Goal: Task Accomplishment & Management: Manage account settings

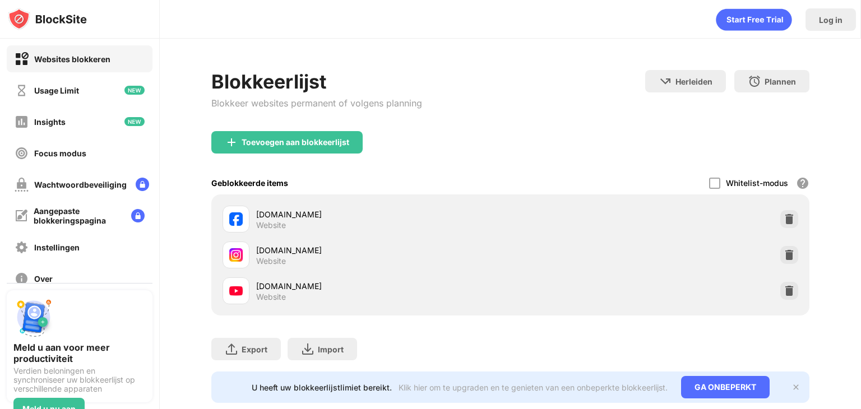
click at [558, 112] on div "Blokkeerlijst Blokkeer websites permanent of volgens planning Herleiden Klik om…" at bounding box center [510, 100] width 598 height 61
click at [780, 257] on div at bounding box center [789, 255] width 18 height 18
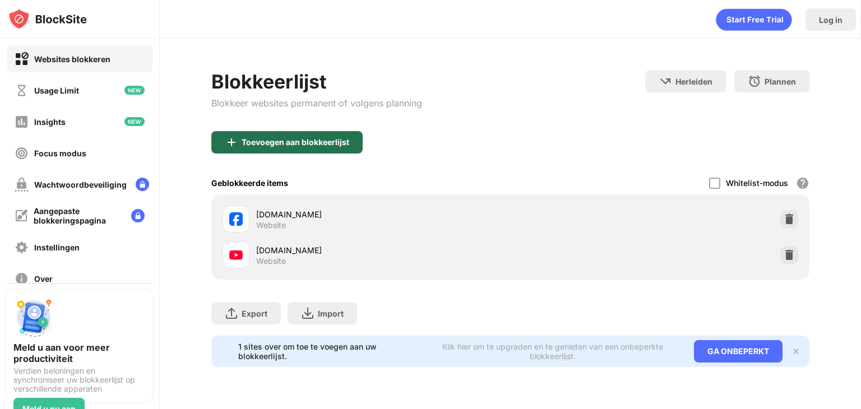
click at [354, 137] on div "Toevoegen aan blokkeerlijst" at bounding box center [286, 142] width 151 height 22
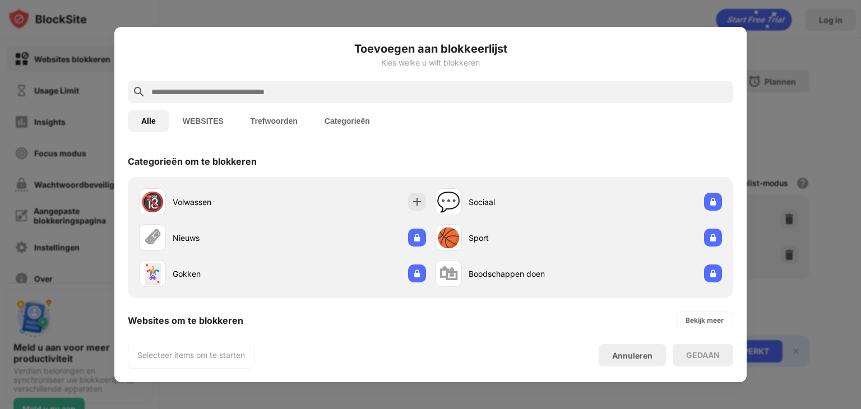
click at [203, 121] on button "WEBSITES" at bounding box center [203, 121] width 68 height 22
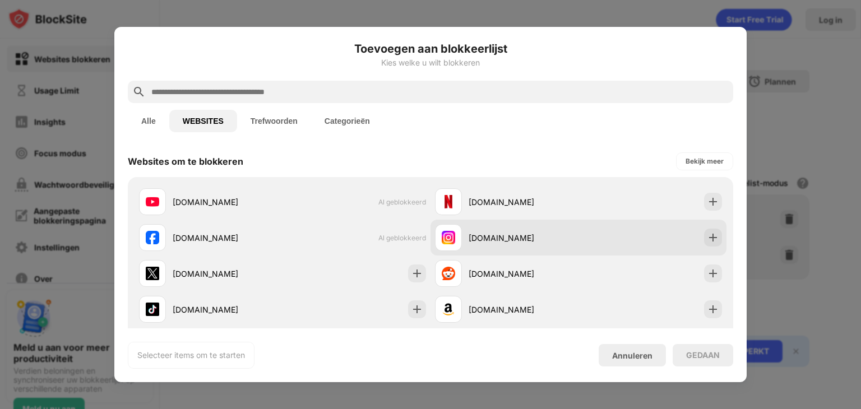
click at [674, 230] on div "[DOMAIN_NAME]" at bounding box center [578, 238] width 296 height 36
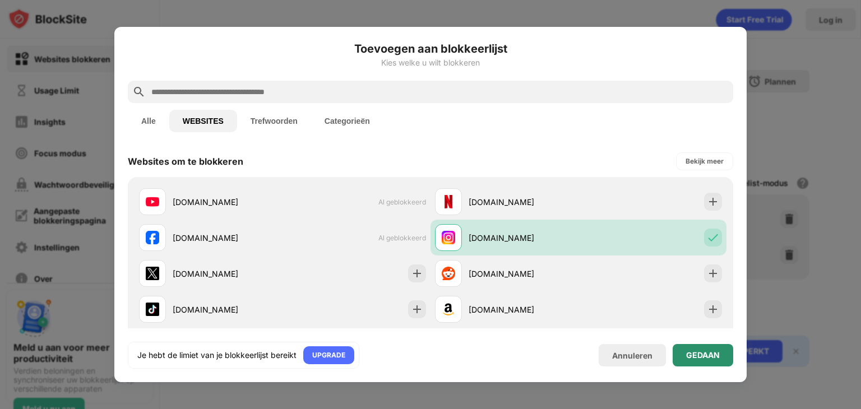
click at [722, 350] on div "GEDAAN" at bounding box center [702, 355] width 61 height 22
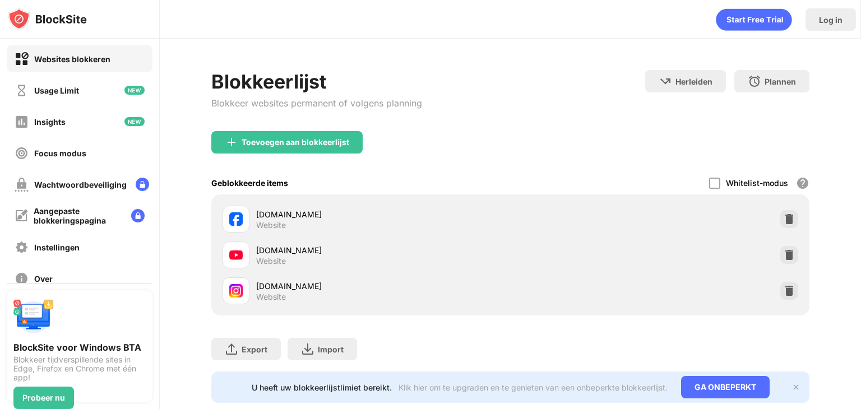
click at [788, 298] on div "instagram.com Website" at bounding box center [510, 291] width 584 height 36
click at [784, 295] on img at bounding box center [788, 290] width 11 height 11
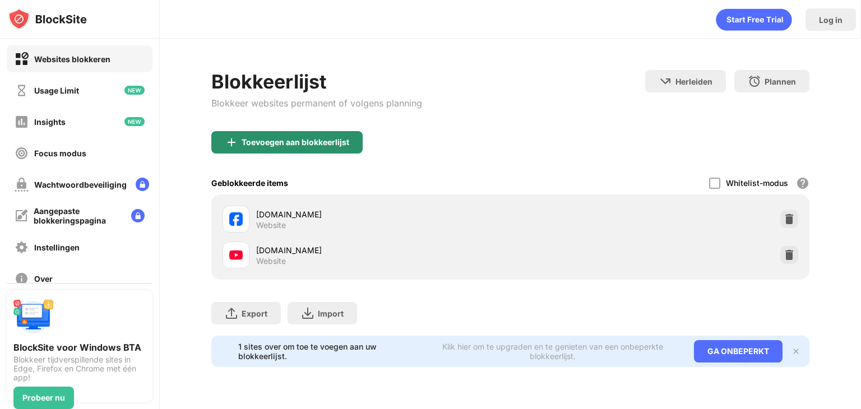
click at [353, 136] on div "Toevoegen aan blokkeerlijst" at bounding box center [286, 142] width 151 height 22
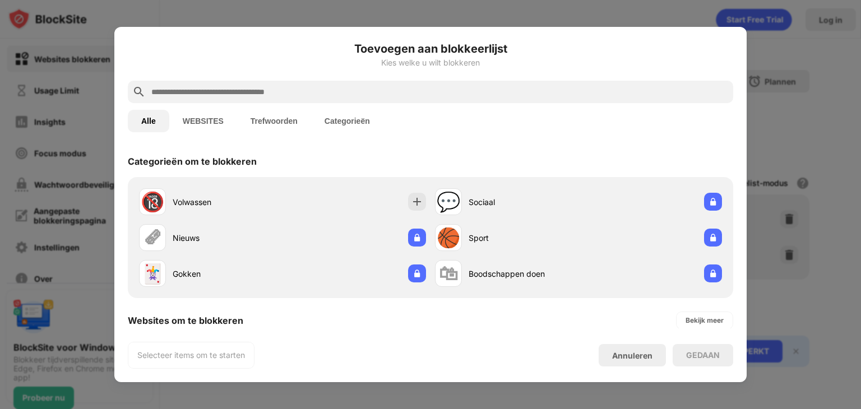
click at [211, 128] on button "WEBSITES" at bounding box center [203, 121] width 68 height 22
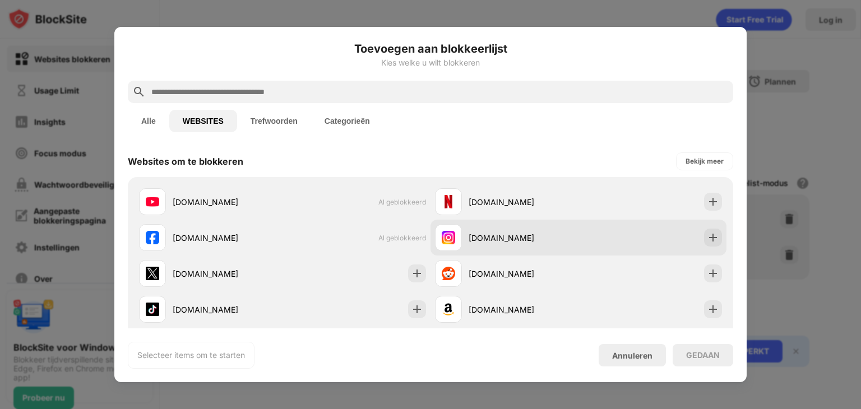
click at [666, 231] on div "[DOMAIN_NAME]" at bounding box center [578, 238] width 296 height 36
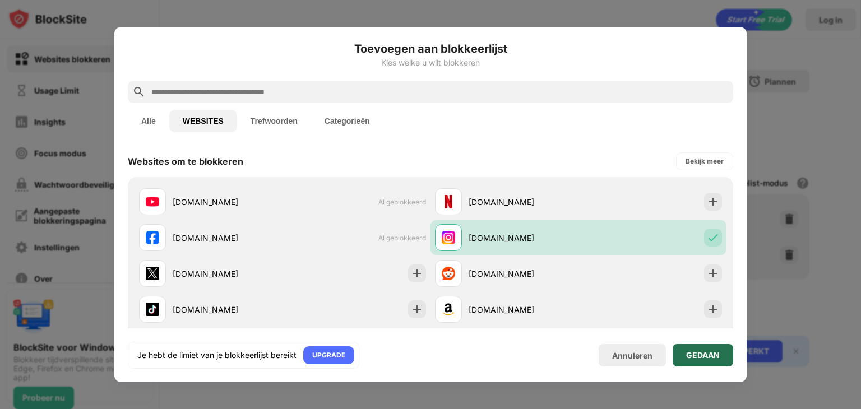
click at [724, 350] on div "GEDAAN" at bounding box center [702, 355] width 61 height 22
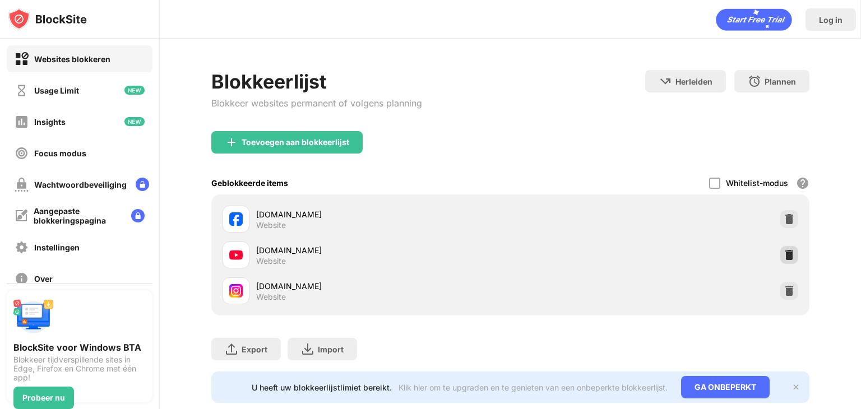
click at [783, 256] on img at bounding box center [788, 254] width 11 height 11
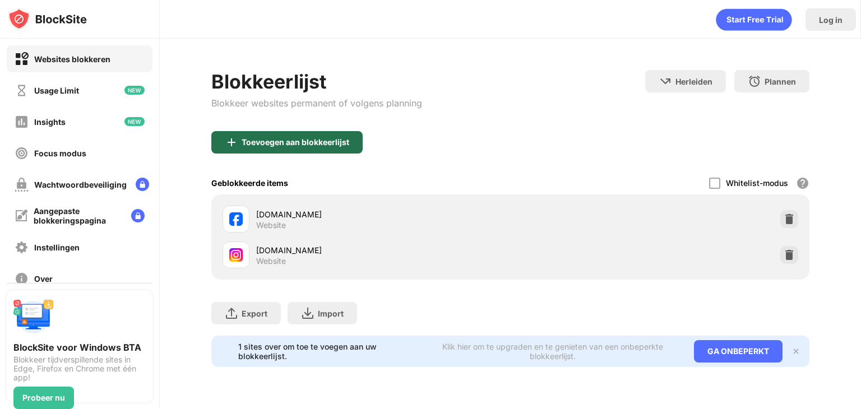
click at [354, 138] on div "Toevoegen aan blokkeerlijst" at bounding box center [286, 142] width 151 height 22
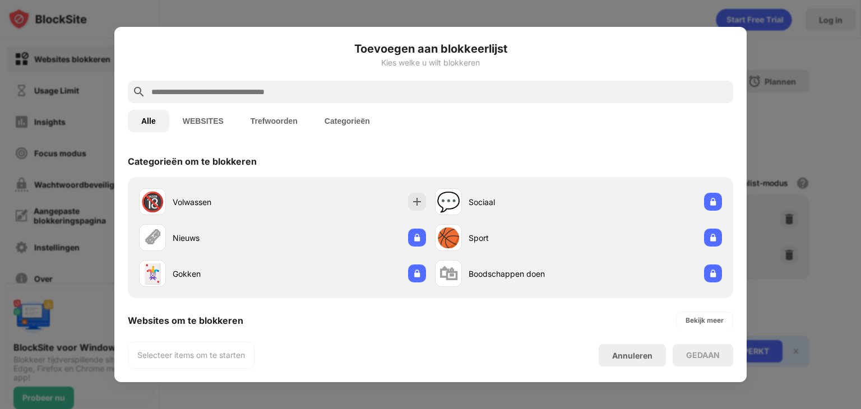
click at [225, 122] on button "WEBSITES" at bounding box center [203, 121] width 68 height 22
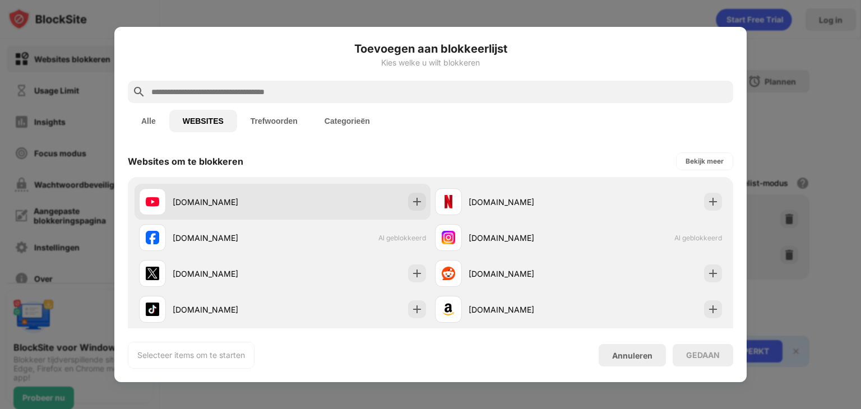
click at [340, 194] on div "[DOMAIN_NAME]" at bounding box center [282, 202] width 296 height 36
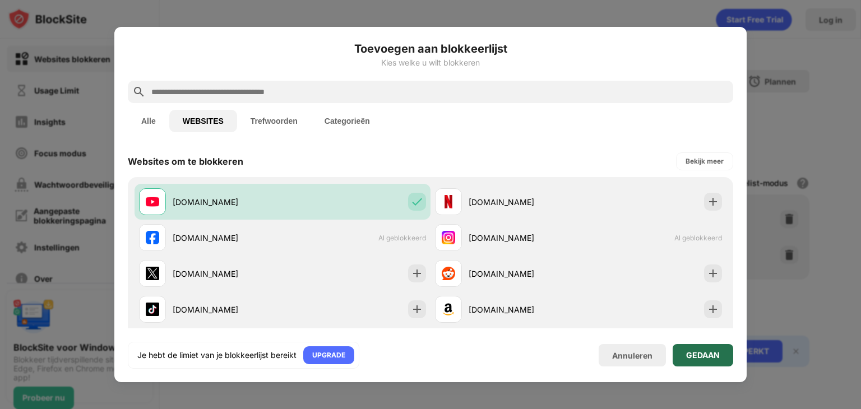
click at [723, 350] on div "GEDAAN" at bounding box center [702, 355] width 61 height 22
